Goal: Task Accomplishment & Management: Manage account settings

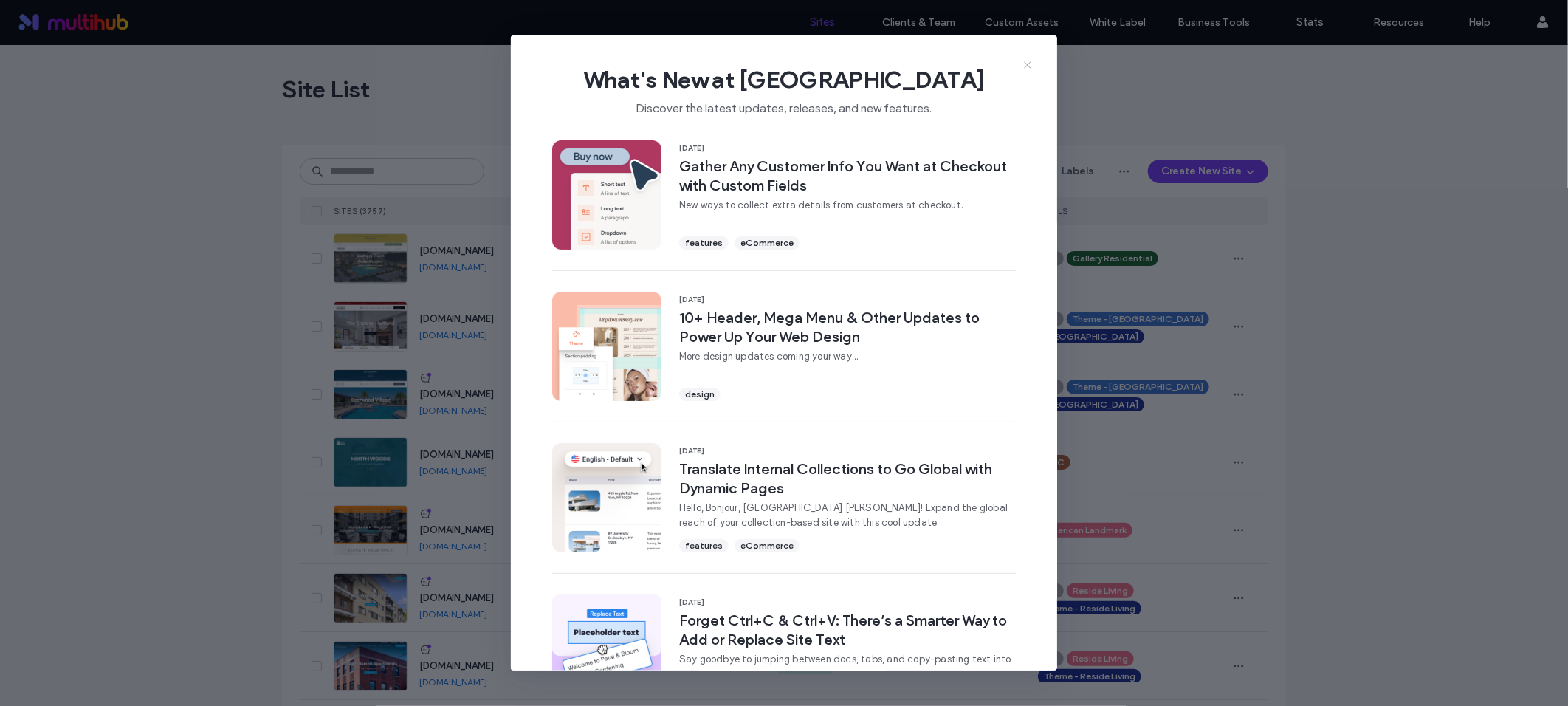
click at [1027, 64] on use at bounding box center [1027, 64] width 6 height 6
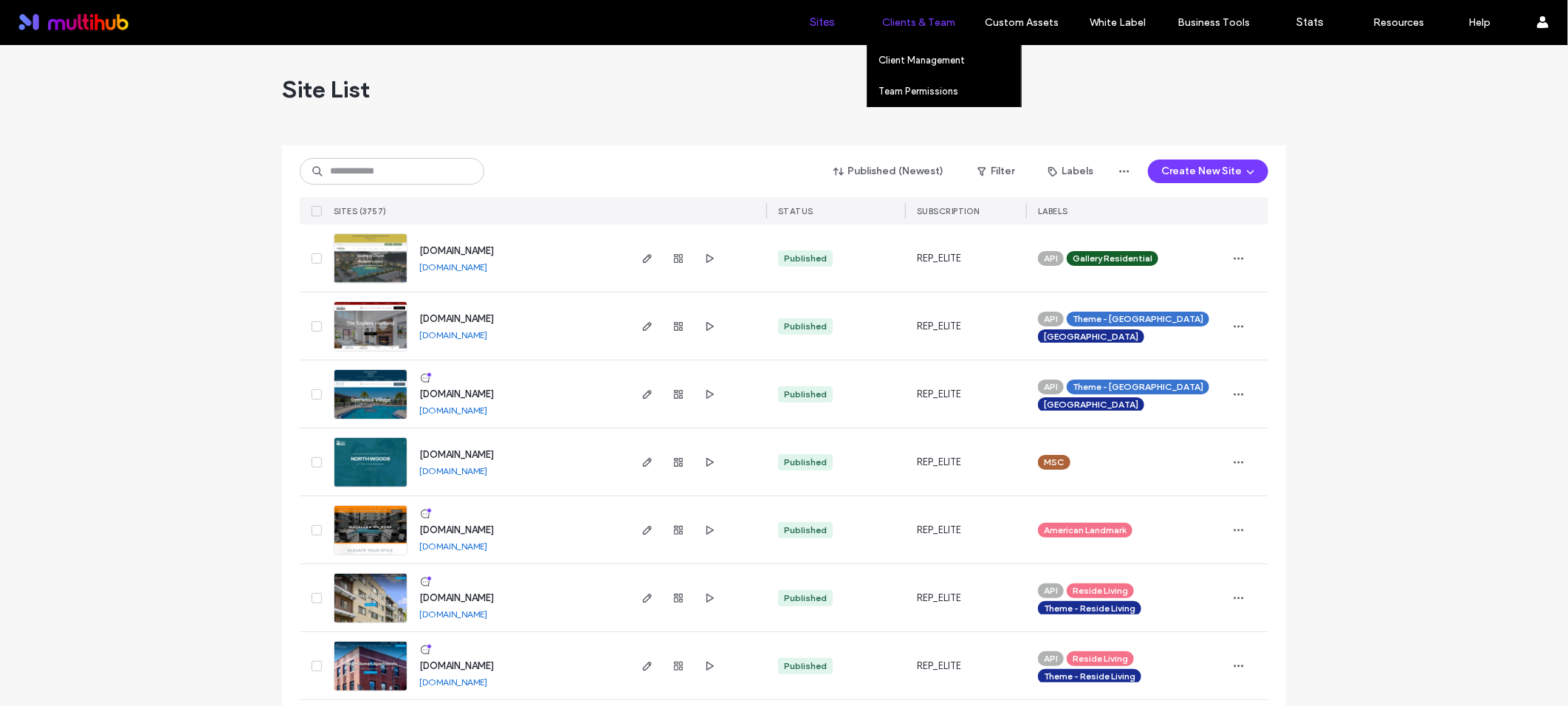
click at [939, 28] on label "Clients & Team" at bounding box center [918, 23] width 73 height 13
click at [920, 58] on label "Client Management" at bounding box center [921, 60] width 86 height 11
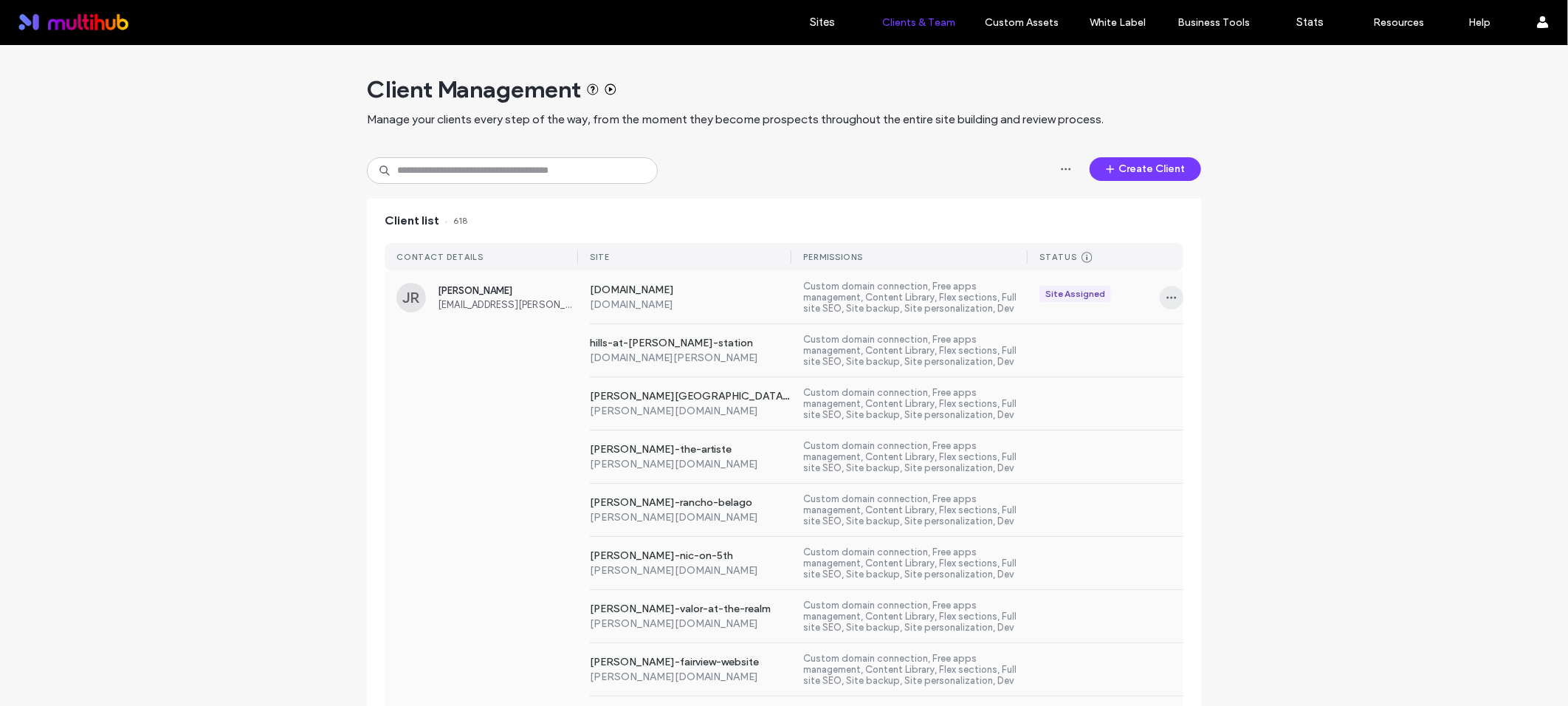
click at [1165, 293] on icon "button" at bounding box center [1171, 298] width 12 height 12
click at [1202, 339] on span "Sites & Permissions" at bounding box center [1227, 335] width 86 height 15
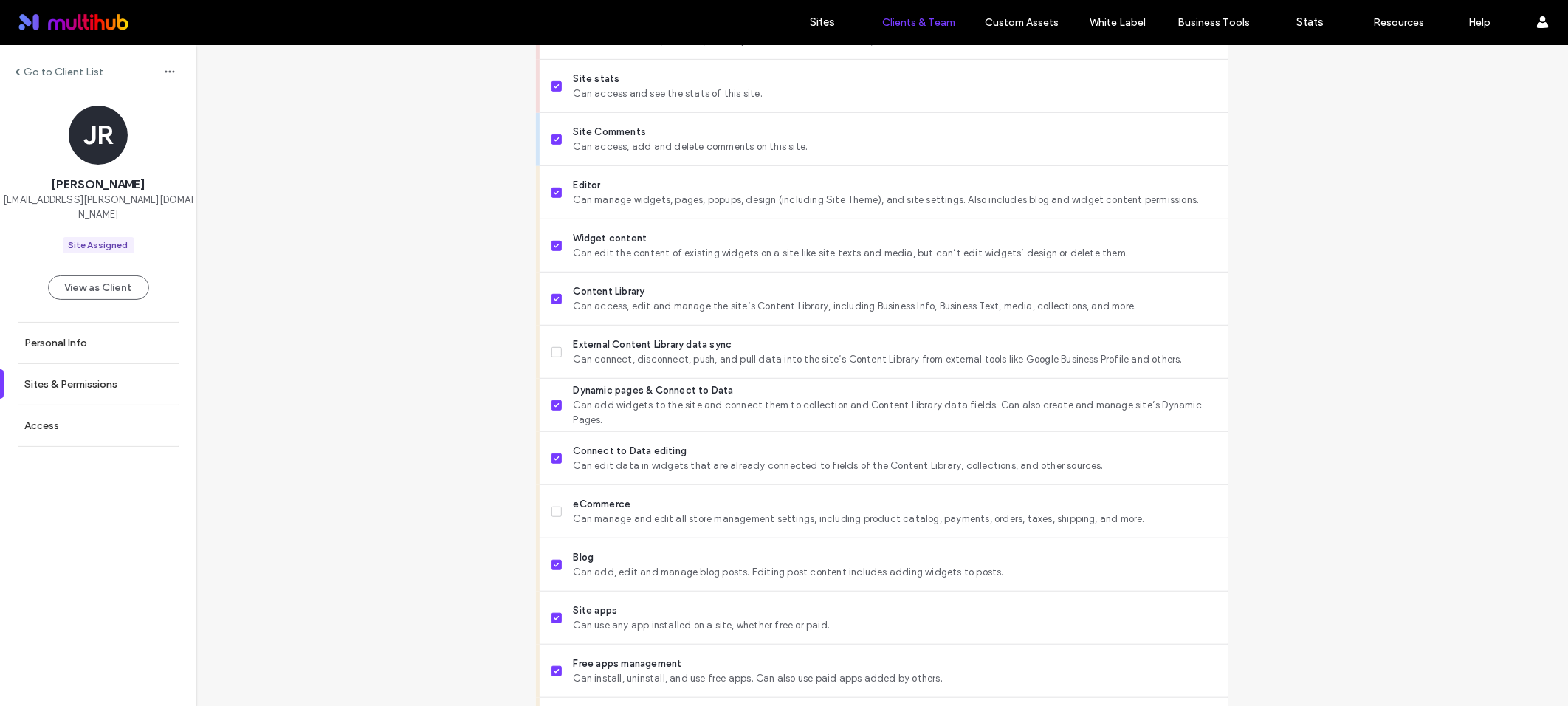
scroll to position [551, 0]
